Goal: Task Accomplishment & Management: Manage account settings

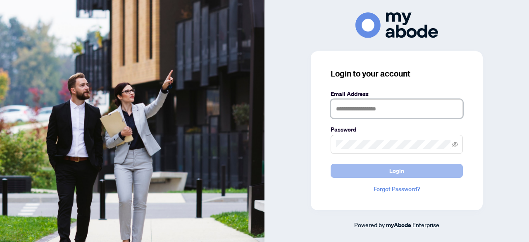
type input "**********"
click at [391, 171] on span "Login" at bounding box center [396, 170] width 15 height 13
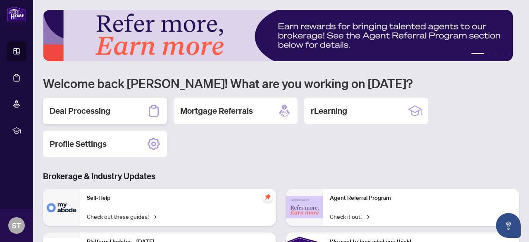
click at [96, 114] on h2 "Deal Processing" at bounding box center [80, 111] width 61 height 12
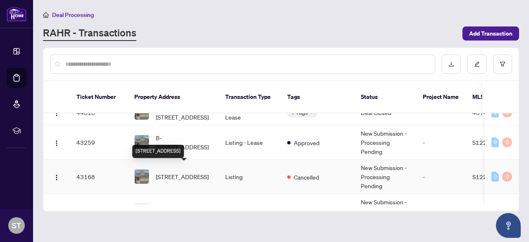
scroll to position [83, 0]
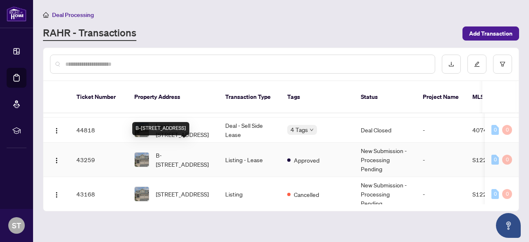
click at [191, 150] on span "B-[STREET_ADDRESS]" at bounding box center [184, 159] width 56 height 18
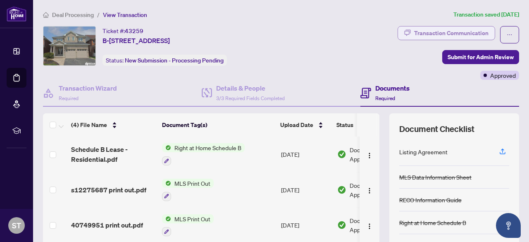
click at [429, 34] on div "Transaction Communication" at bounding box center [451, 32] width 74 height 13
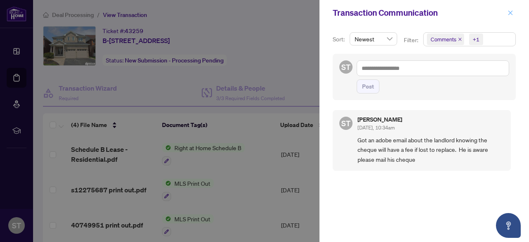
click at [511, 15] on icon "close" at bounding box center [510, 13] width 6 height 6
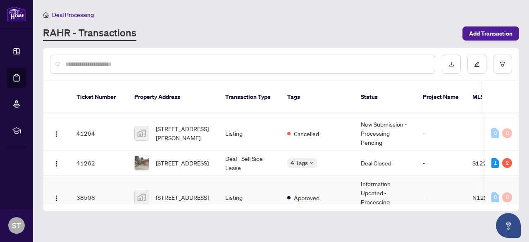
scroll to position [165, 0]
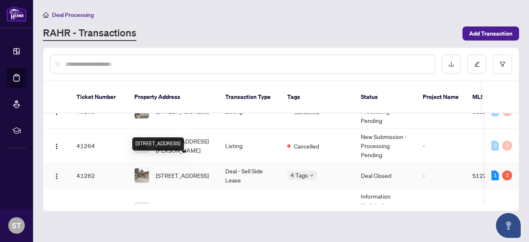
click at [199, 171] on span "[STREET_ADDRESS]" at bounding box center [182, 175] width 53 height 9
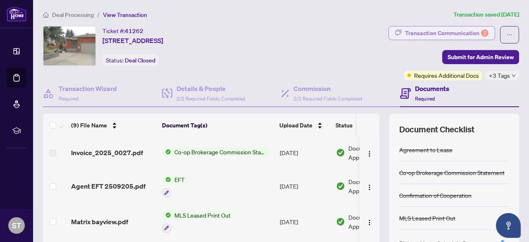
click at [413, 36] on div "Transaction Communication 2" at bounding box center [446, 32] width 83 height 13
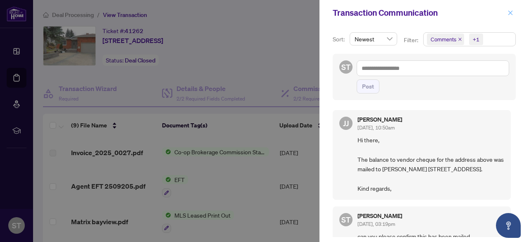
click at [511, 12] on icon "close" at bounding box center [510, 12] width 5 height 5
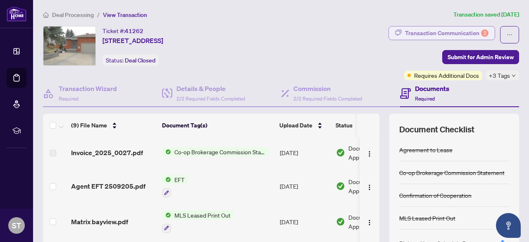
click at [429, 36] on div "Transaction Communication 2" at bounding box center [446, 32] width 83 height 13
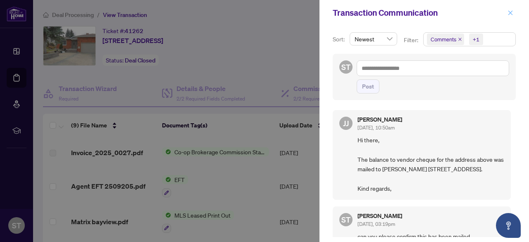
click at [507, 13] on icon "close" at bounding box center [510, 13] width 6 height 6
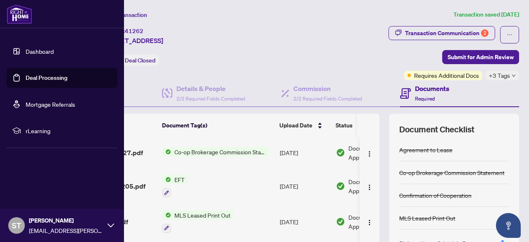
click at [42, 75] on link "Deal Processing" at bounding box center [47, 77] width 42 height 7
